Goal: Navigation & Orientation: Find specific page/section

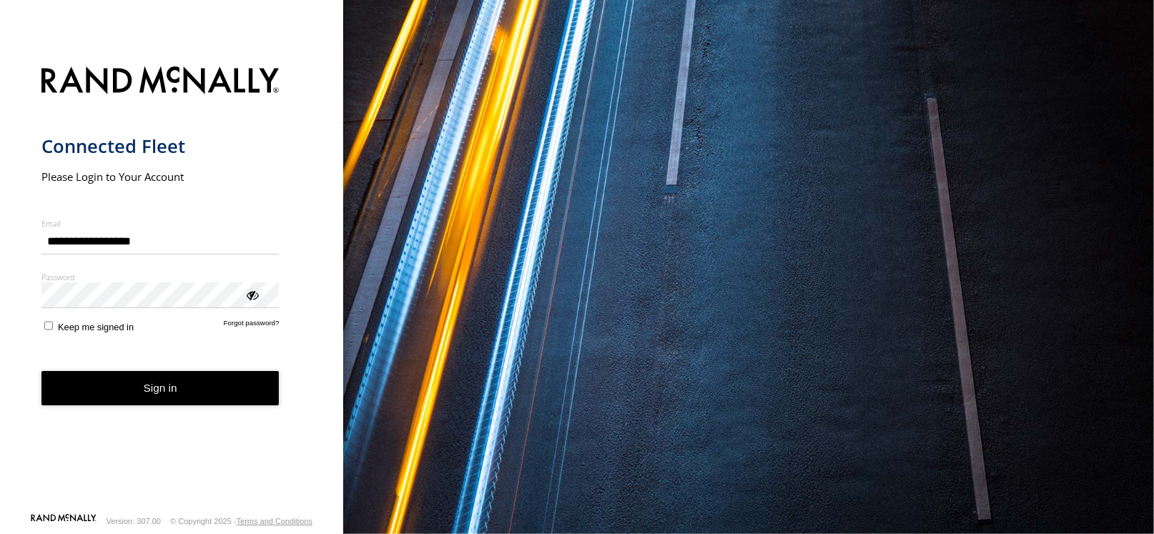
click at [134, 380] on button "Sign in" at bounding box center [160, 388] width 238 height 35
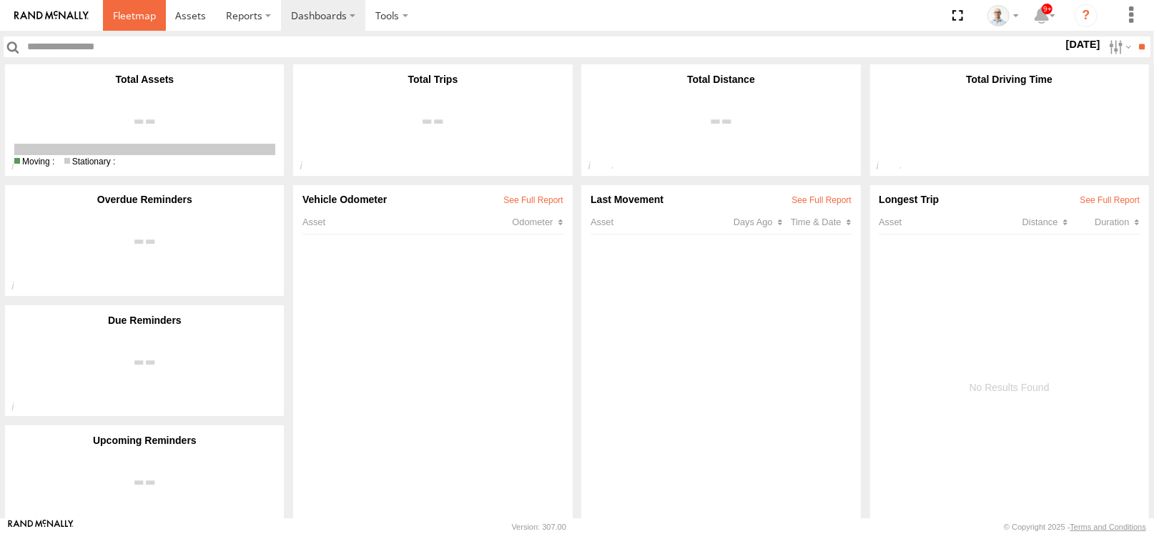
click at [122, 19] on span at bounding box center [134, 16] width 43 height 14
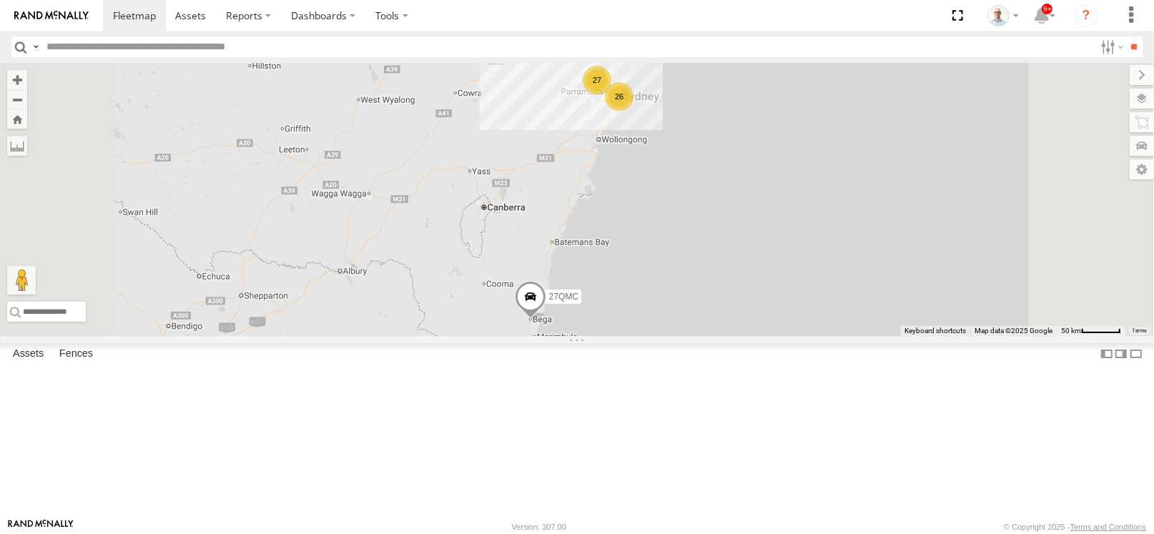
click at [634, 111] on div "26" at bounding box center [619, 96] width 29 height 29
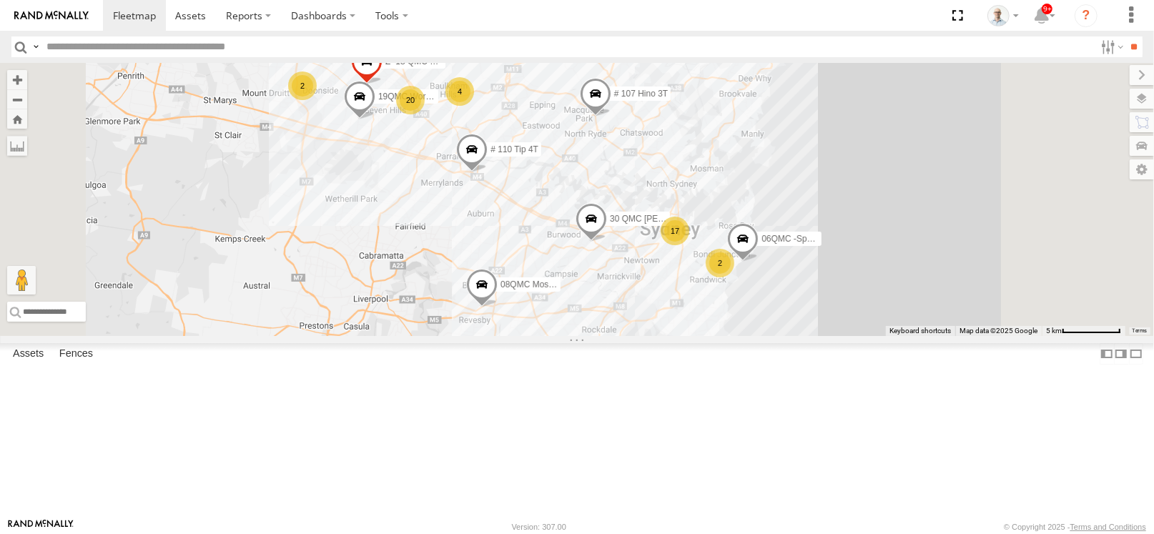
click at [474, 106] on div "4" at bounding box center [459, 91] width 29 height 29
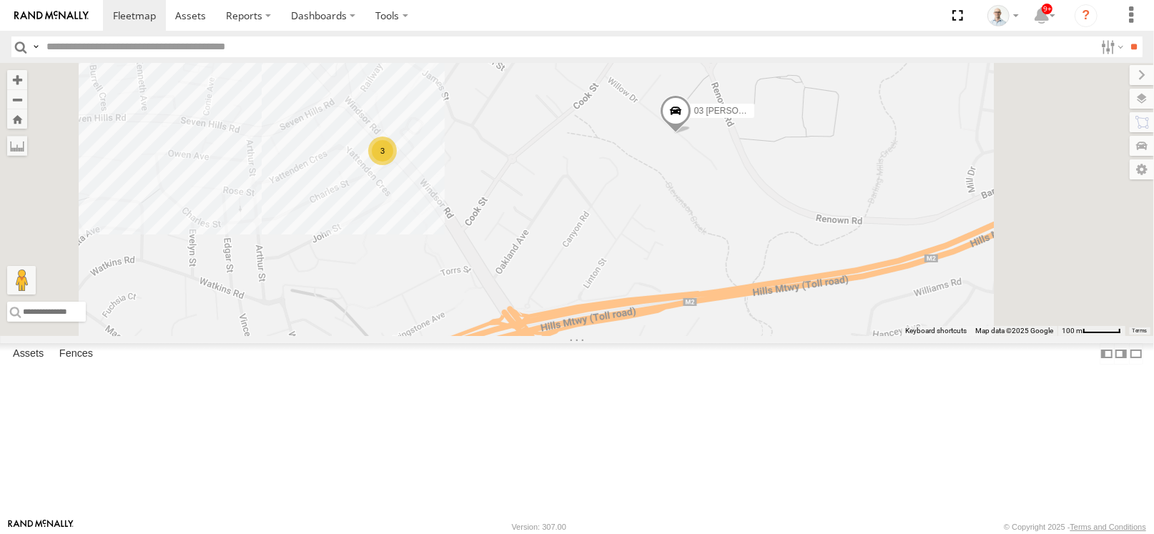
click at [397, 165] on div "3" at bounding box center [382, 151] width 29 height 29
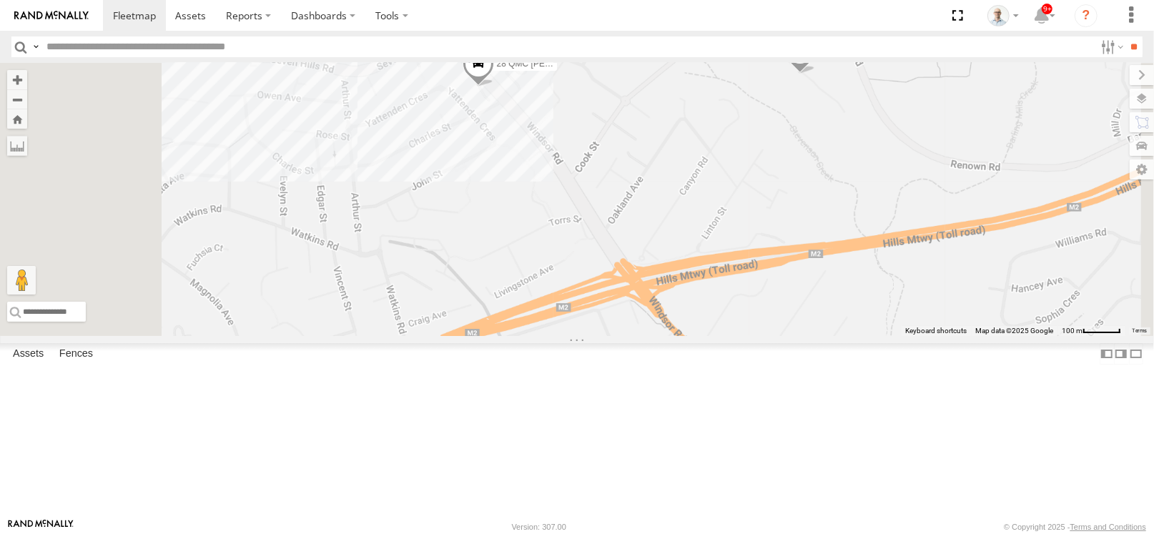
drag, startPoint x: 555, startPoint y: 277, endPoint x: 730, endPoint y: 186, distance: 197.3
click at [691, 195] on div "27QMC 08QMC Mostafa 19QMC Workshop 06QMC -Spare # 107 Hino 3T Z=18 QMC Written …" at bounding box center [577, 199] width 1154 height 273
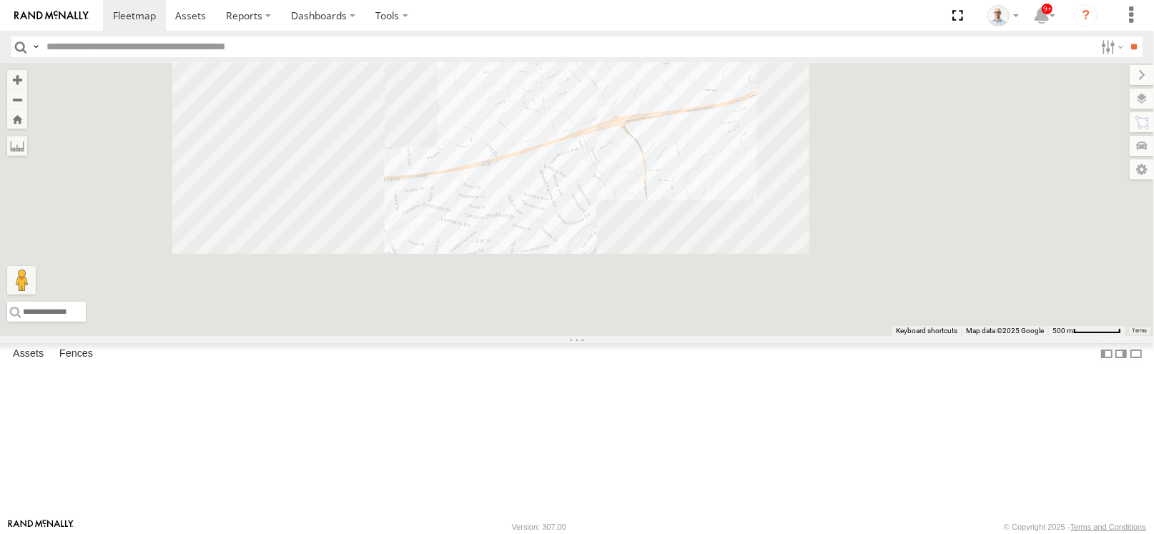
drag, startPoint x: 527, startPoint y: 265, endPoint x: 749, endPoint y: 169, distance: 241.5
click at [749, 169] on div "27QMC 08QMC Mostafa 19QMC Workshop 06QMC -Spare # 107 Hino 3T Z=18 QMC Written …" at bounding box center [577, 199] width 1154 height 273
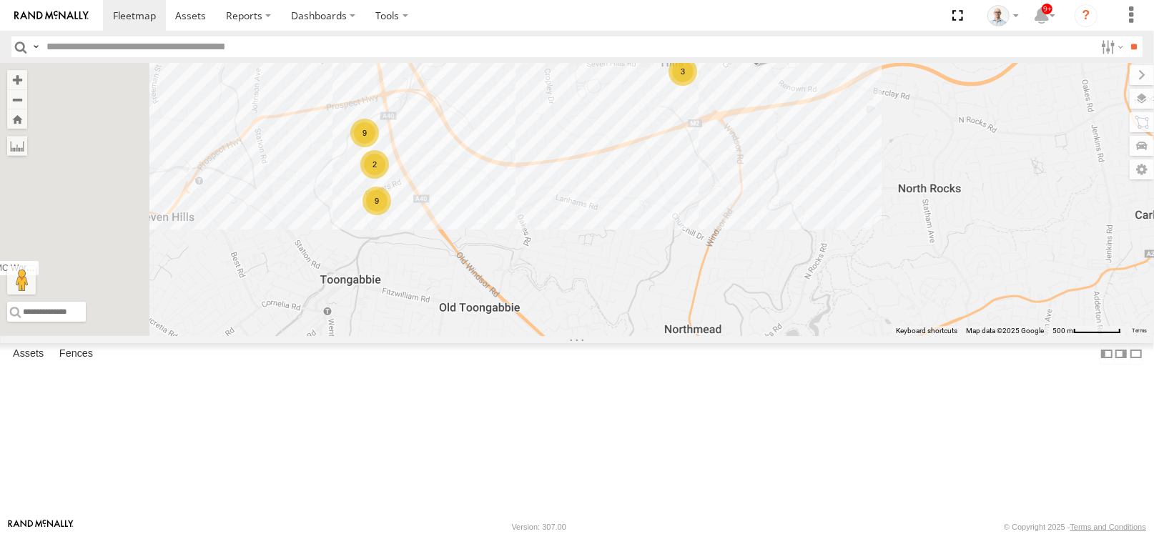
click at [391, 215] on div "9" at bounding box center [377, 201] width 29 height 29
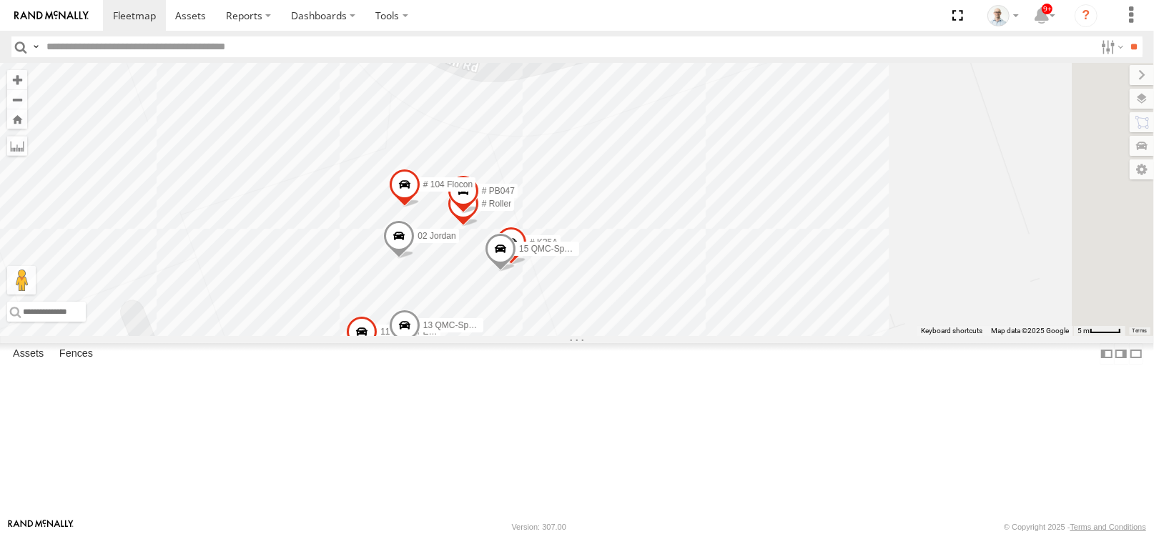
drag, startPoint x: 966, startPoint y: 205, endPoint x: 818, endPoint y: 345, distance: 203.8
click at [818, 336] on div "27QMC 08QMC Mostafa 19QMC Workshop 06QMC -Spare # 107 Hino 3T Z=18 QMC Written …" at bounding box center [577, 199] width 1154 height 273
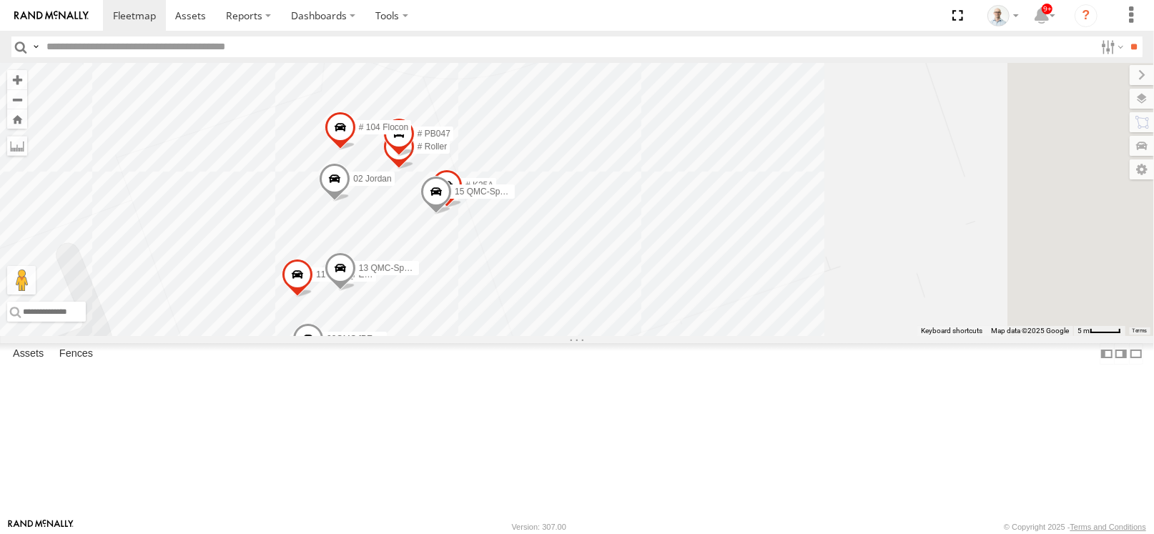
drag, startPoint x: 609, startPoint y: 350, endPoint x: 531, endPoint y: 267, distance: 114.8
click at [531, 267] on div "27QMC 08QMC Mostafa 19QMC Workshop 06QMC -Spare # 107 Hino 3T Z=18 QMC Written …" at bounding box center [577, 199] width 1154 height 273
click at [875, 190] on div "27QMC 08QMC Mostafa 19QMC Workshop 06QMC -Spare # 107 Hino 3T Z=18 QMC Written …" at bounding box center [577, 199] width 1154 height 273
click at [142, 23] on link at bounding box center [134, 15] width 63 height 31
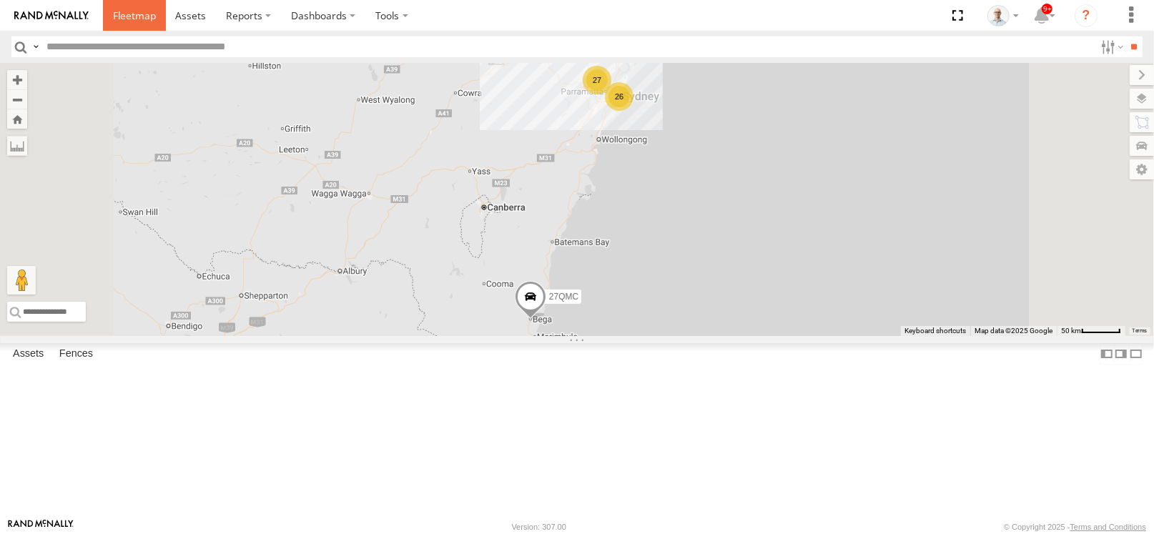
click at [157, 16] on link at bounding box center [134, 15] width 63 height 31
click at [150, 14] on span at bounding box center [134, 16] width 43 height 14
click at [611, 94] on div "27" at bounding box center [597, 80] width 29 height 29
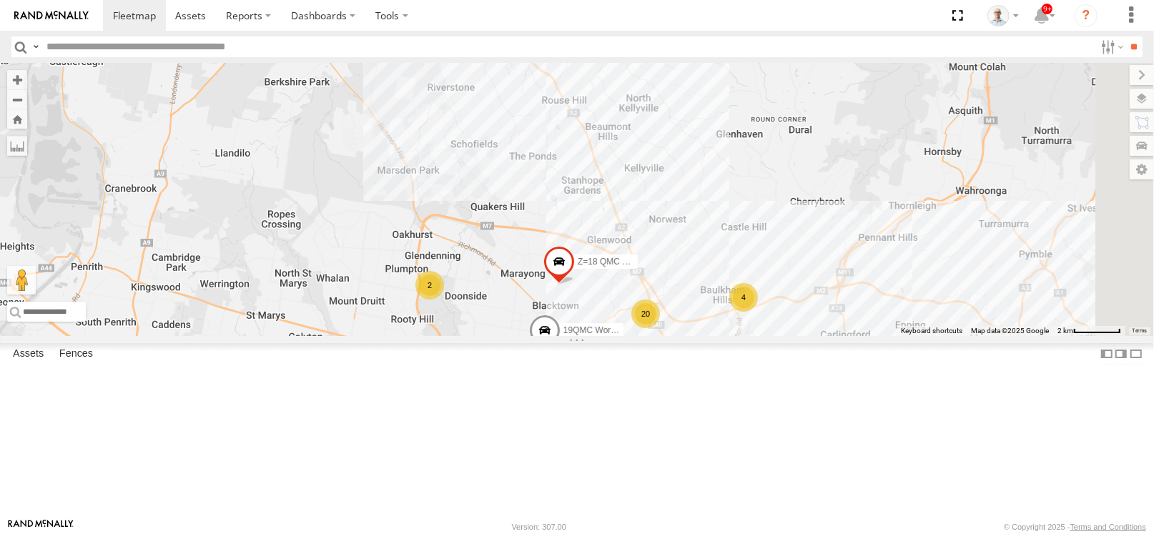
click at [660, 328] on div "20" at bounding box center [645, 314] width 29 height 29
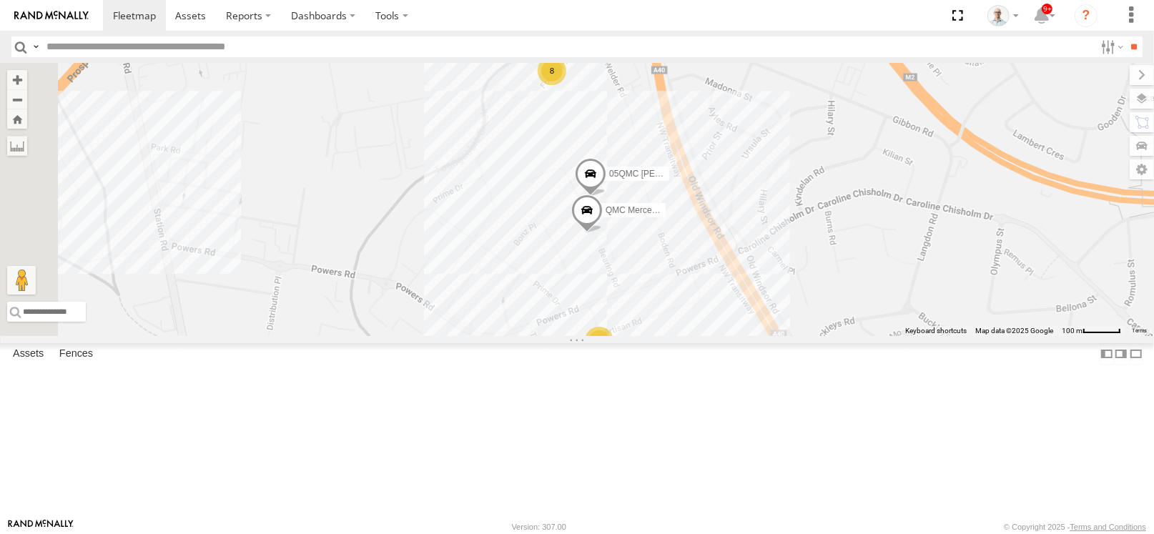
click at [614, 355] on div "9" at bounding box center [599, 341] width 29 height 29
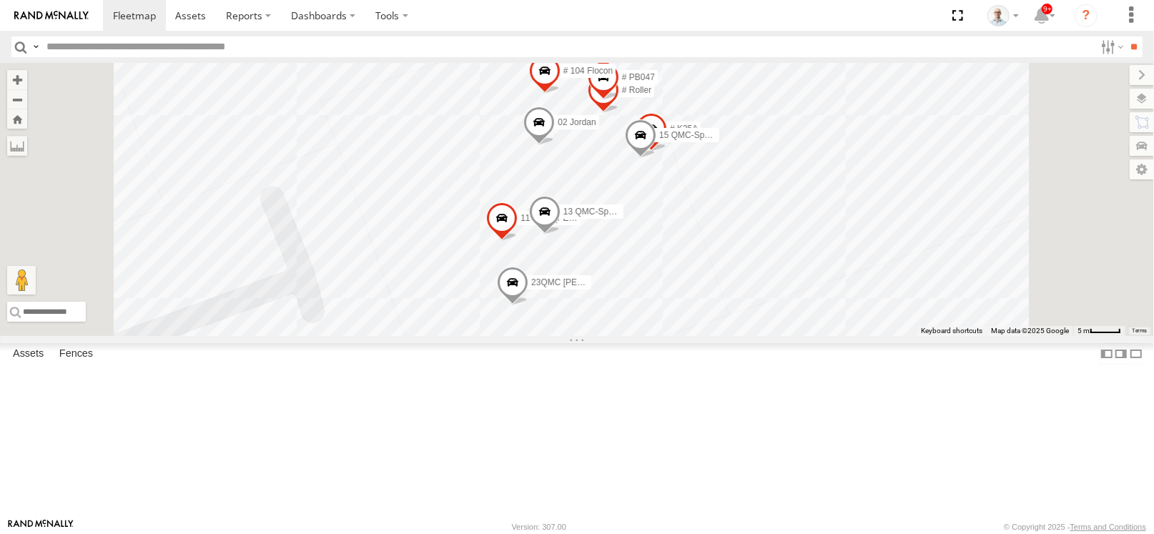
click at [555, 145] on span at bounding box center [538, 126] width 31 height 39
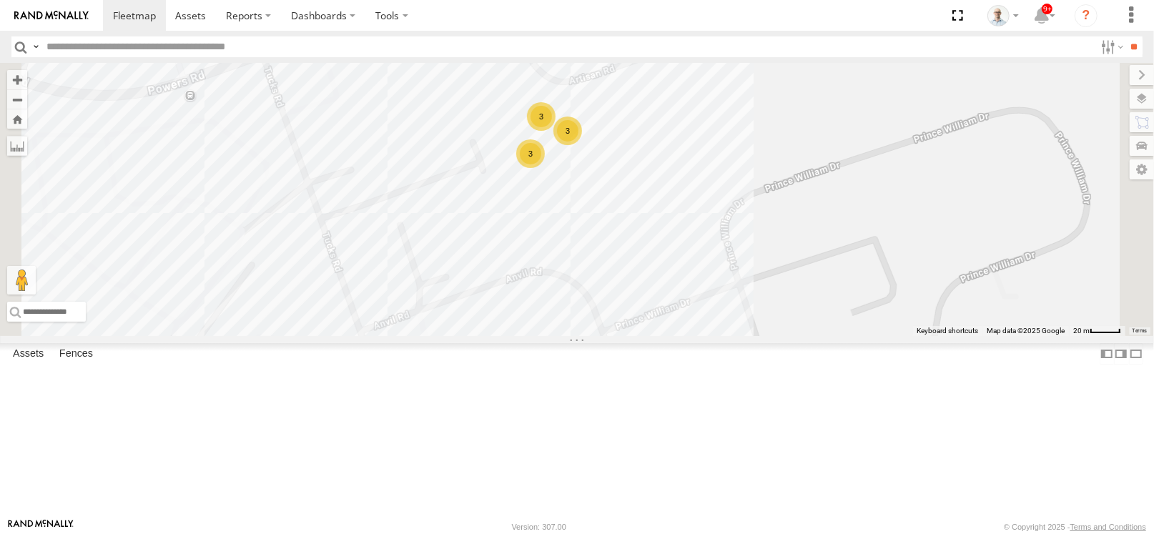
click at [925, 220] on div "27QMC # KS75A 19QMC Workshop Z=18 QMC Written off 05QMC Jackson QMC Mercedes # …" at bounding box center [577, 199] width 1154 height 273
click at [140, 15] on span at bounding box center [134, 16] width 43 height 14
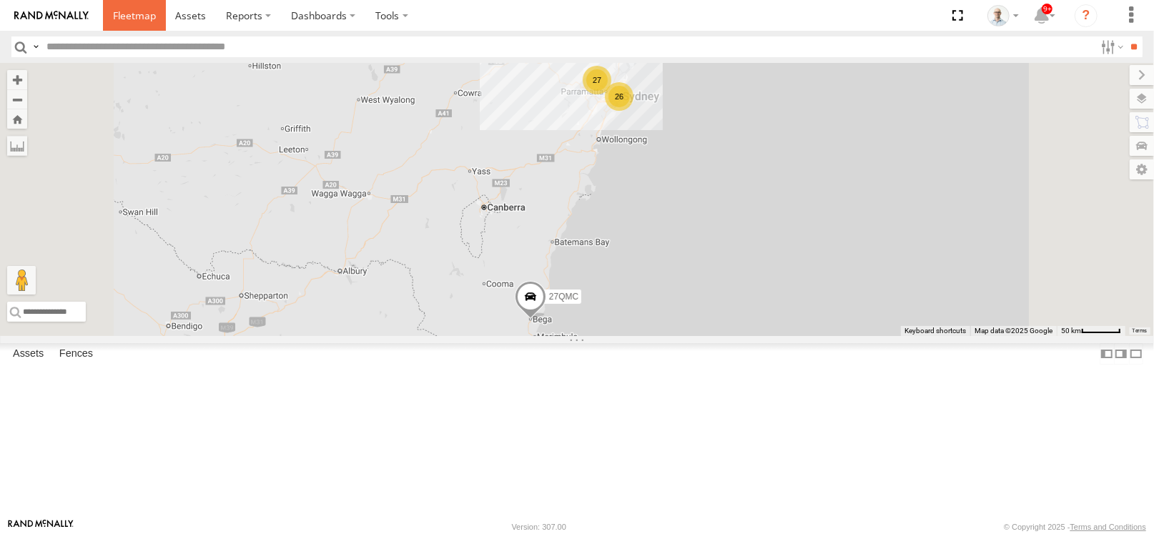
click at [156, 11] on link at bounding box center [134, 15] width 63 height 31
click at [634, 111] on div "26" at bounding box center [619, 96] width 29 height 29
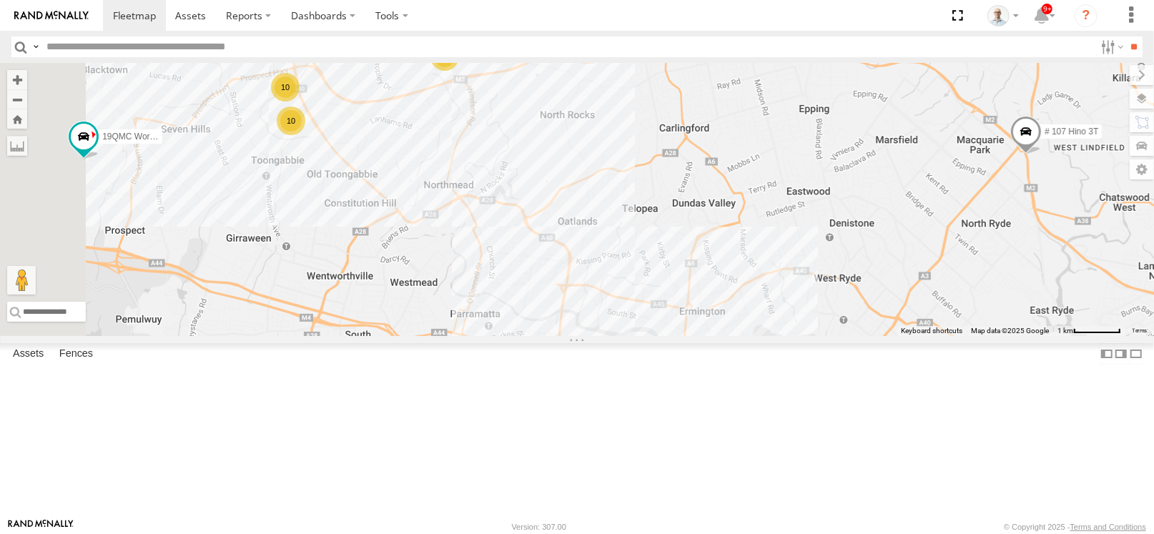
drag, startPoint x: 505, startPoint y: 215, endPoint x: 674, endPoint y: 262, distance: 175.2
click at [674, 262] on div "27QMC 08QMC Mostafa 19QMC Workshop 06QMC -Spare # 107 Hino 3T Z=18 QMC Written …" at bounding box center [577, 199] width 1154 height 273
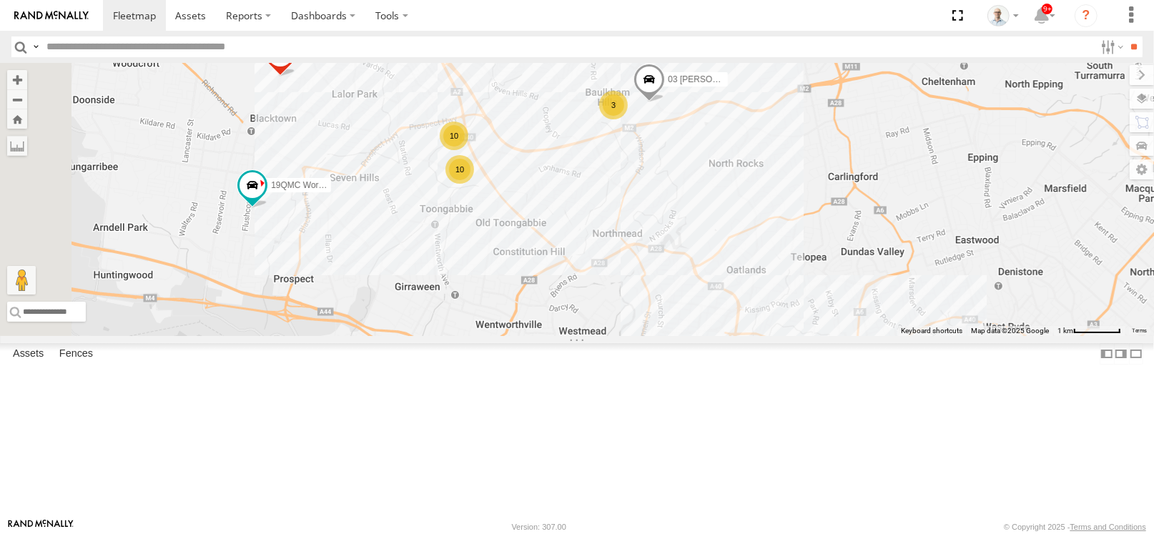
drag, startPoint x: 578, startPoint y: 287, endPoint x: 683, endPoint y: 320, distance: 109.2
click at [683, 320] on div "27QMC 08QMC Mostafa 19QMC Workshop 06QMC -Spare # 107 Hino 3T Z=18 QMC Written …" at bounding box center [577, 199] width 1154 height 273
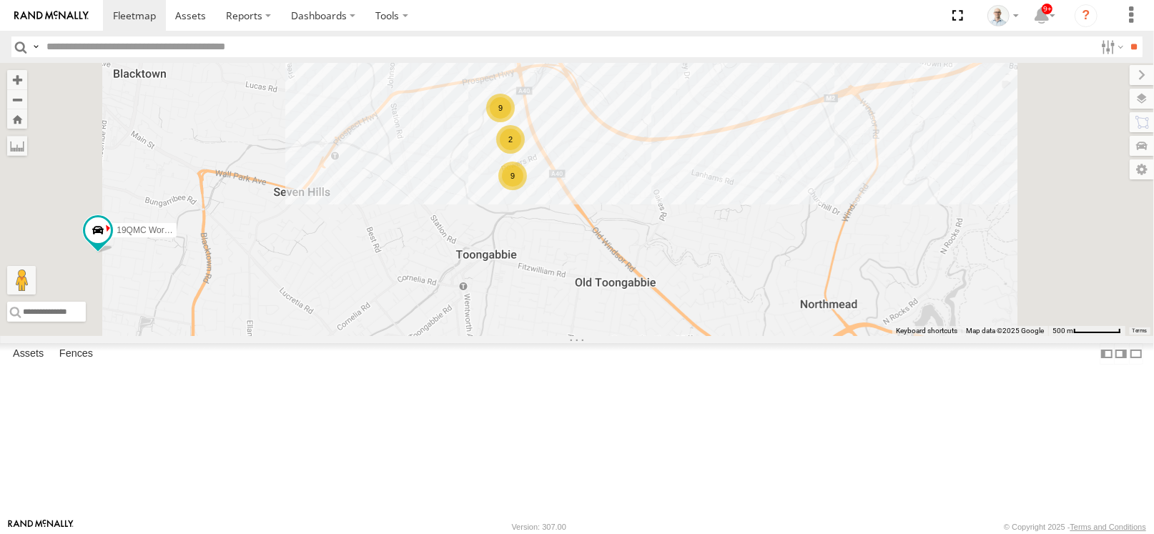
drag, startPoint x: 647, startPoint y: 263, endPoint x: 617, endPoint y: 277, distance: 33.0
click at [617, 277] on div "27QMC 08QMC Mostafa 19QMC Workshop 06QMC -Spare # 107 Hino 3T Z=18 QMC Written …" at bounding box center [577, 199] width 1154 height 273
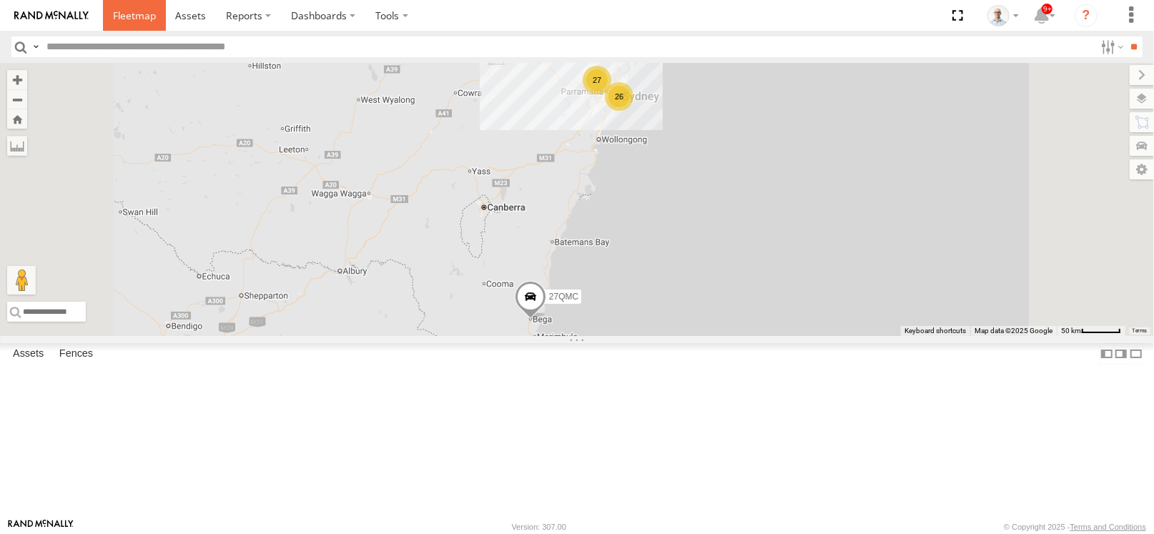
click at [120, 7] on link at bounding box center [134, 15] width 63 height 31
click at [137, 16] on span at bounding box center [134, 16] width 43 height 14
click at [130, 7] on link at bounding box center [134, 15] width 63 height 31
click at [611, 94] on div "27" at bounding box center [597, 80] width 29 height 29
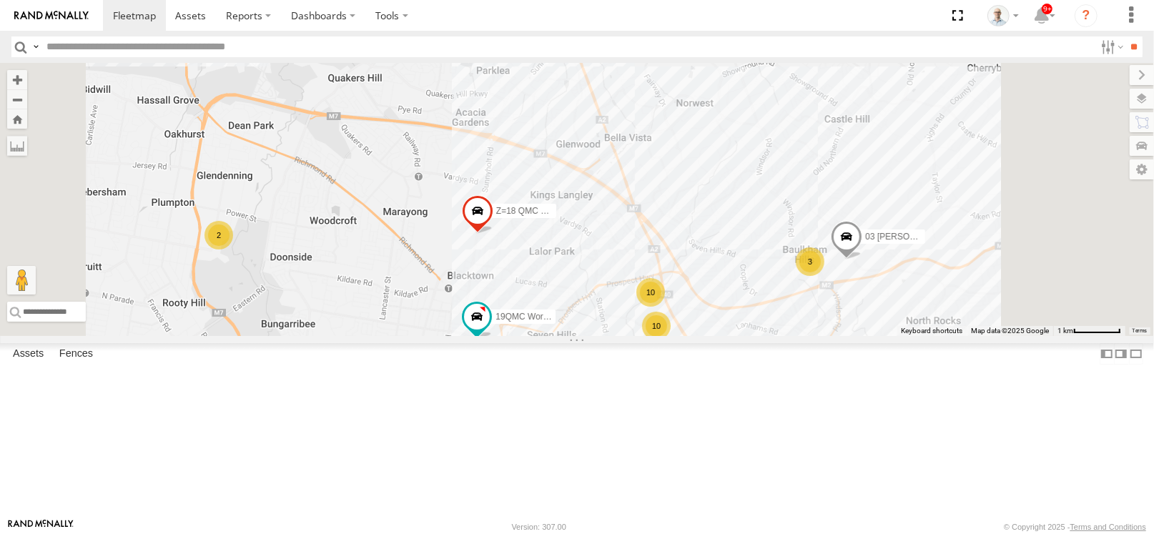
drag, startPoint x: 799, startPoint y: 415, endPoint x: 754, endPoint y: 336, distance: 91.0
click at [754, 336] on div "27QMC # KS75A 19QMC Workshop Z=18 QMC Written off 03 Jayden 10 2 10 3" at bounding box center [577, 199] width 1154 height 273
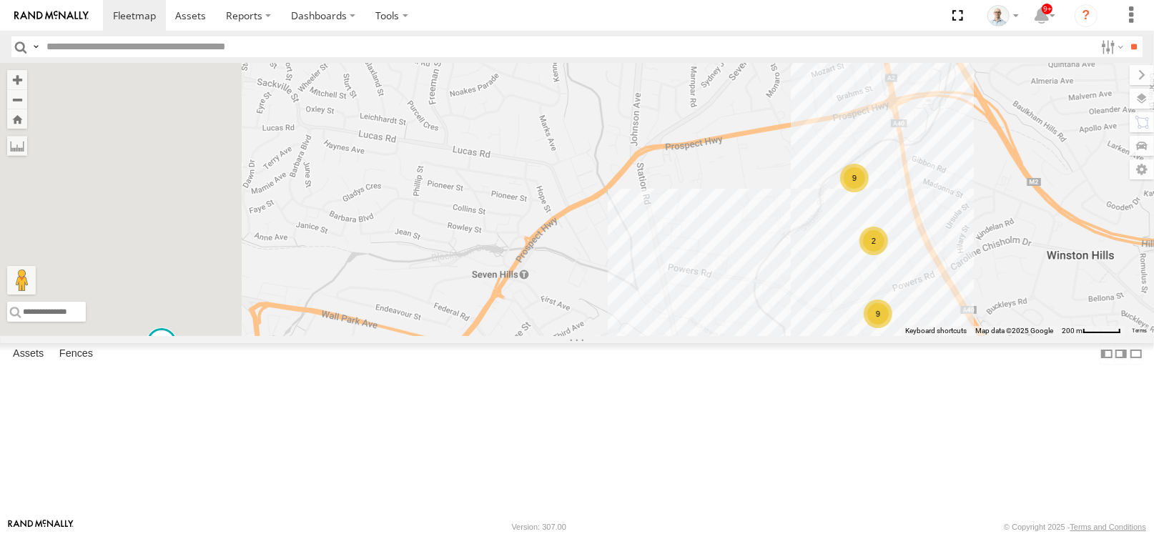
drag, startPoint x: 753, startPoint y: 436, endPoint x: 857, endPoint y: 358, distance: 130.7
click at [857, 336] on div "27QMC # KS75A 19QMC Workshop Z=18 QMC Written off 03 Jayden 9 9 2" at bounding box center [577, 199] width 1154 height 273
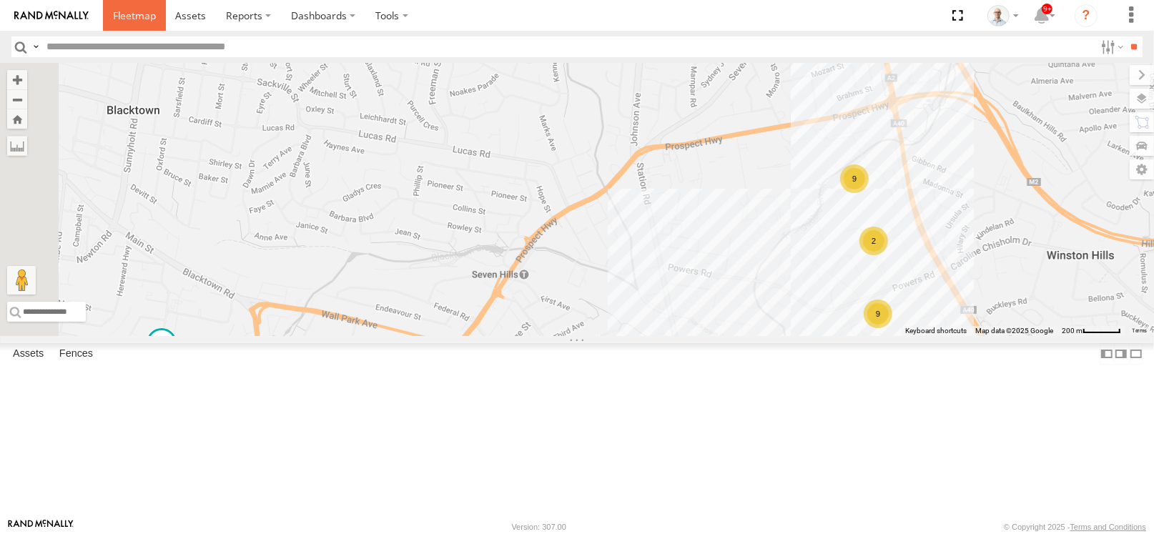
click at [160, 19] on link at bounding box center [134, 15] width 63 height 31
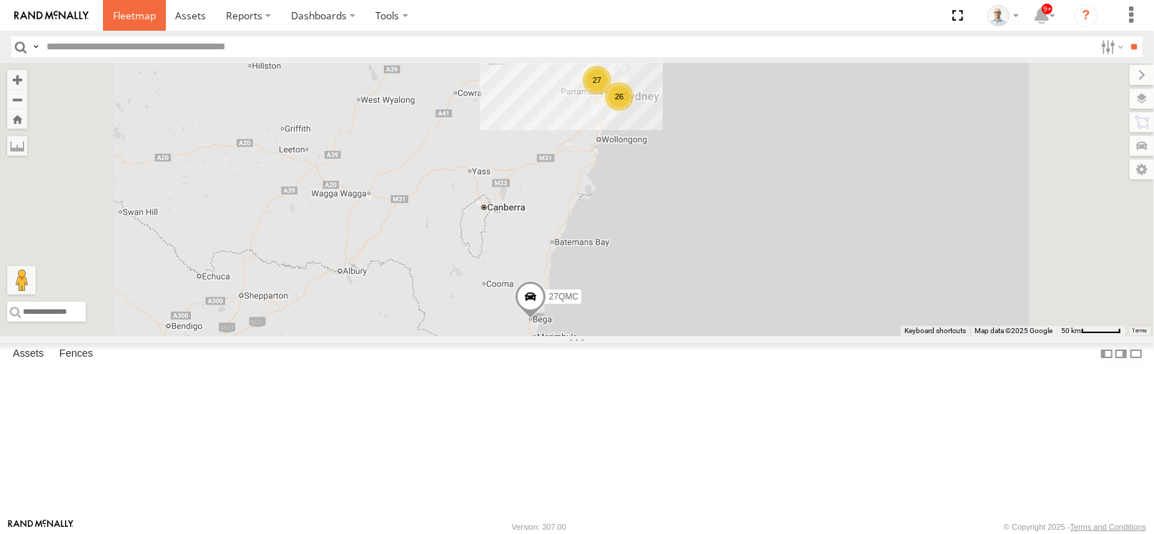
click at [113, 11] on span at bounding box center [134, 16] width 43 height 14
click at [107, 21] on link at bounding box center [134, 15] width 63 height 31
drag, startPoint x: 0, startPoint y: 0, endPoint x: 107, endPoint y: 22, distance: 108.8
click at [107, 22] on link at bounding box center [134, 15] width 63 height 31
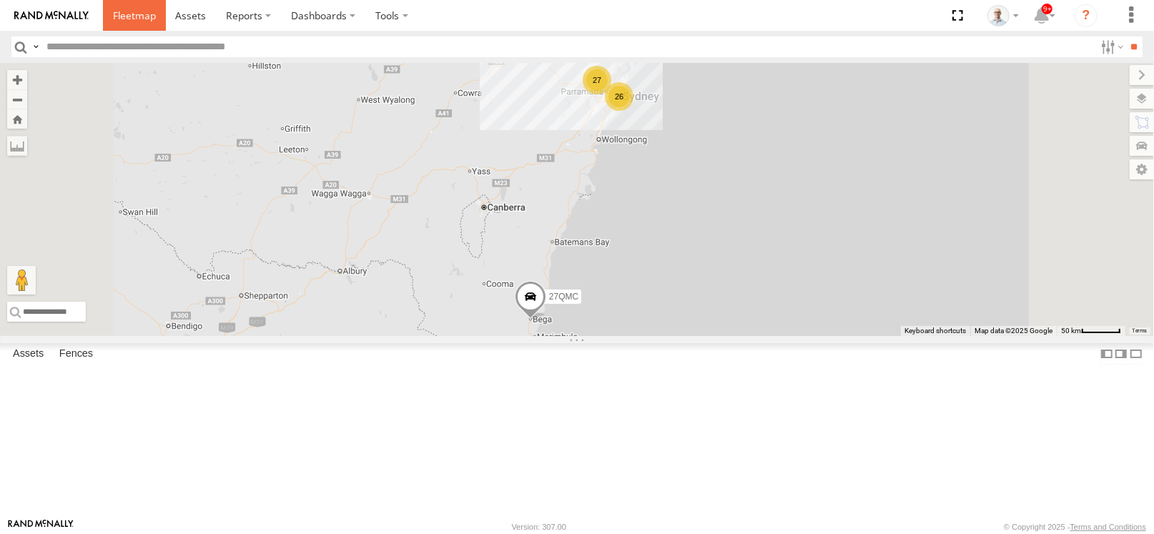
click at [107, 22] on link at bounding box center [134, 15] width 63 height 31
click at [611, 94] on div "27" at bounding box center [597, 80] width 29 height 29
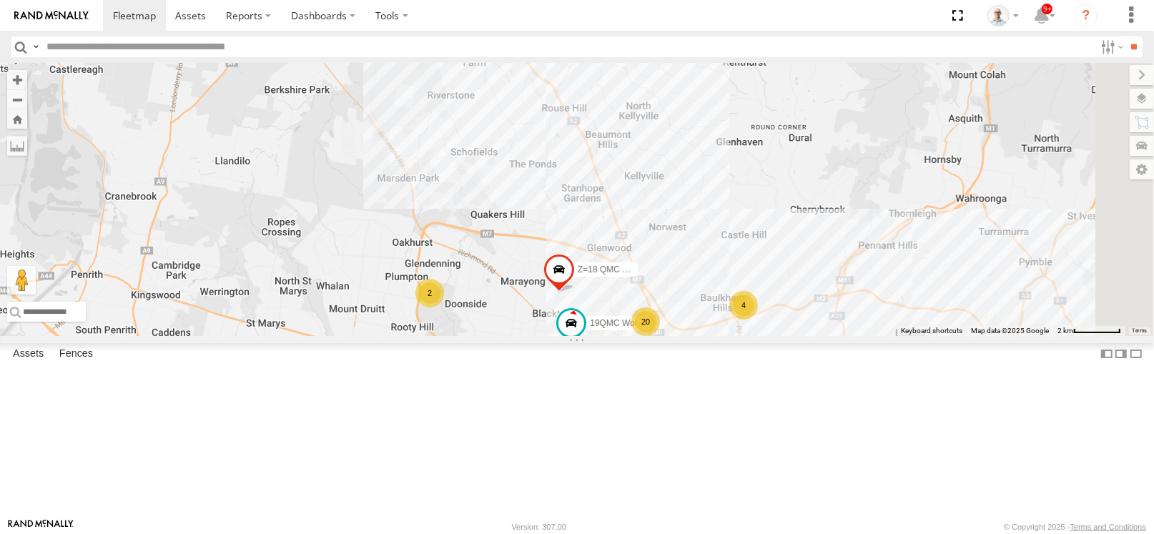
click at [660, 336] on div "20" at bounding box center [645, 321] width 29 height 29
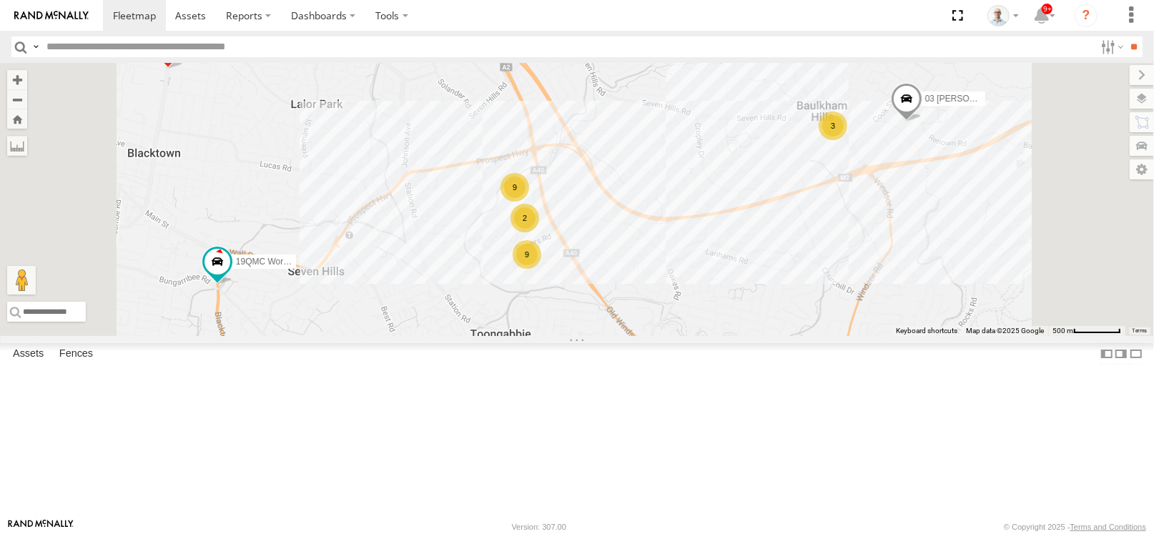
drag, startPoint x: 624, startPoint y: 321, endPoint x: 669, endPoint y: 317, distance: 46.0
click at [669, 317] on div "27QMC # KS75A 19QMC Workshop Z=18 QMC Written off 03 Jayden 9 9 2 3" at bounding box center [577, 199] width 1154 height 273
click at [153, 18] on span at bounding box center [134, 16] width 43 height 14
